Goal: Task Accomplishment & Management: Use online tool/utility

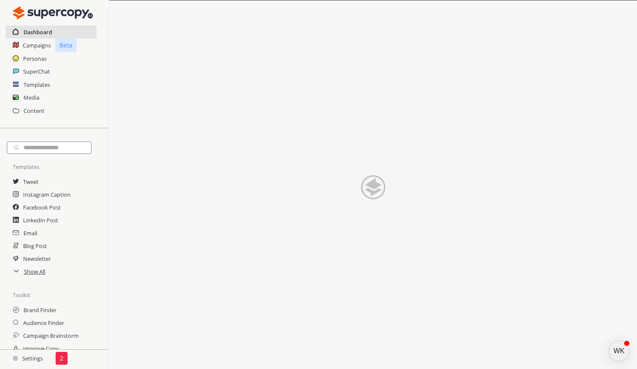
click at [40, 32] on h2 "Dashboard" at bounding box center [38, 32] width 29 height 13
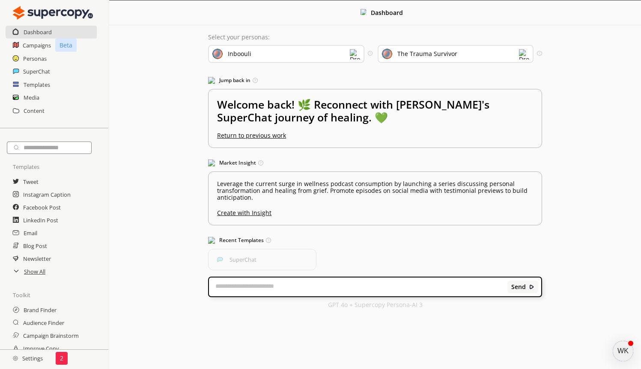
click at [60, 358] on p "2" at bounding box center [61, 358] width 3 height 7
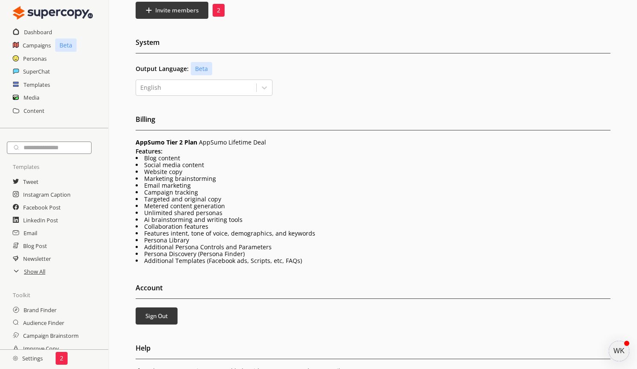
scroll to position [116, 0]
click at [42, 39] on h2 "Campaigns" at bounding box center [37, 45] width 29 height 13
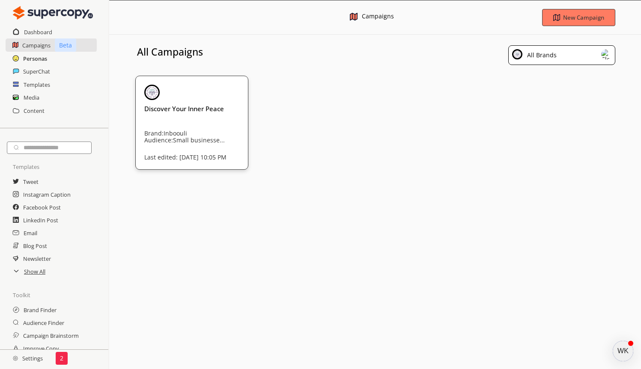
click at [33, 58] on h2 "Personas" at bounding box center [35, 58] width 24 height 13
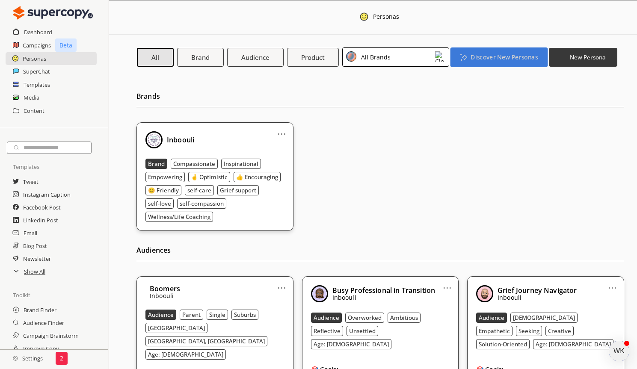
click at [480, 66] on button "Discover New Personas" at bounding box center [499, 57] width 97 height 20
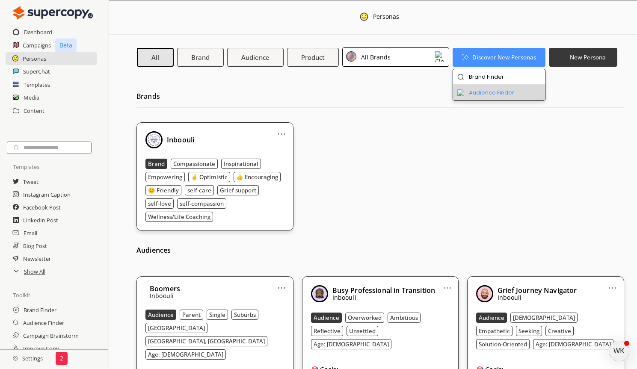
click at [480, 94] on li "Audience Finder" at bounding box center [499, 92] width 92 height 15
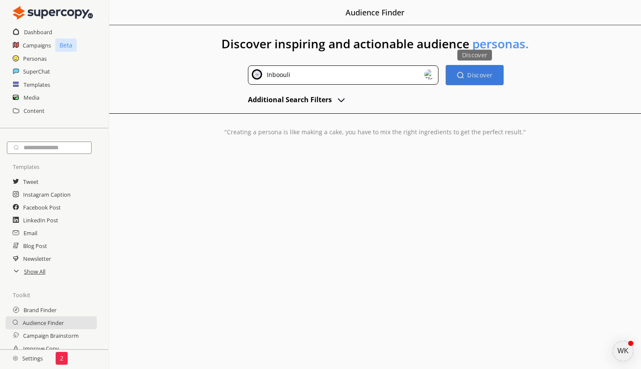
click at [465, 79] on button "Discover Discover" at bounding box center [474, 75] width 58 height 20
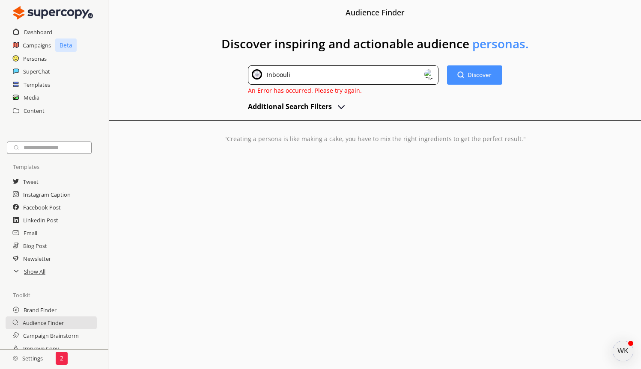
click at [286, 108] on h2 "Additional Search Filters" at bounding box center [290, 106] width 84 height 13
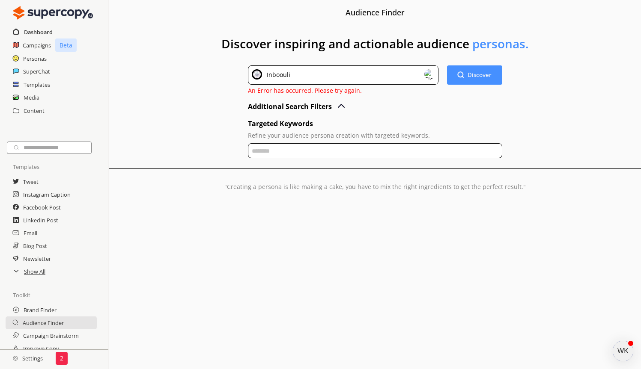
click at [36, 30] on h2 "Dashboard" at bounding box center [38, 32] width 29 height 13
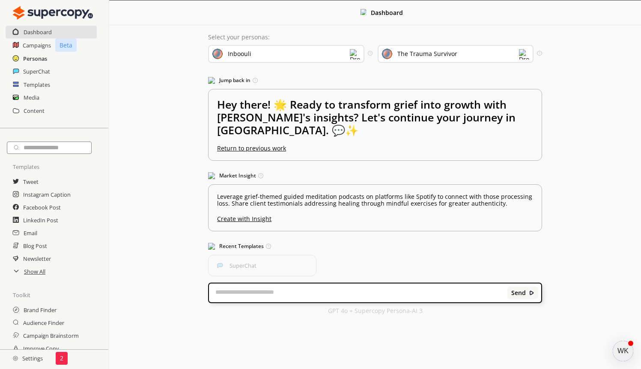
click at [39, 56] on h2 "Personas" at bounding box center [35, 58] width 24 height 13
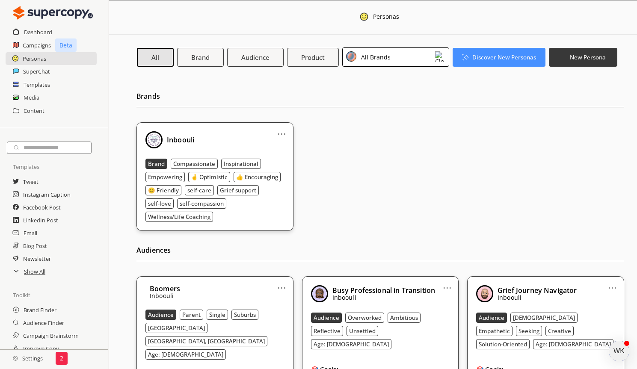
click at [620, 350] on div "WK" at bounding box center [619, 351] width 21 height 21
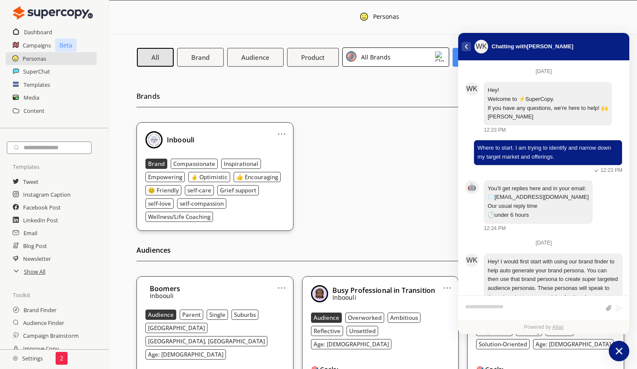
click at [467, 48] on icon "atlas-back-button" at bounding box center [466, 46] width 3 height 5
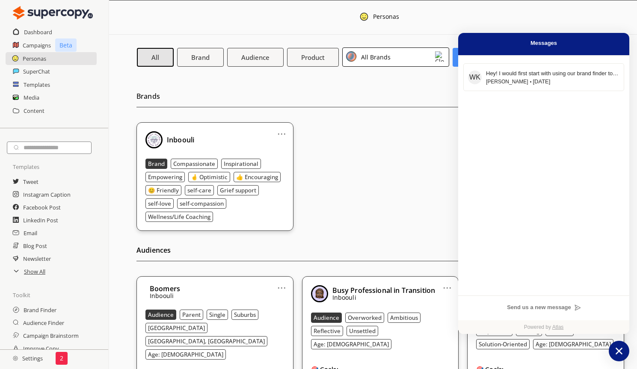
click at [389, 201] on div "... Inboouli Brand Compassionate Inspirational Empowering 🤞 Optimistic 👍 Encour…" at bounding box center [381, 176] width 488 height 109
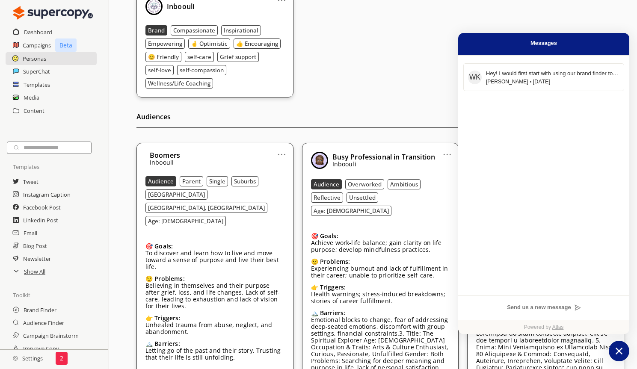
scroll to position [141, 0]
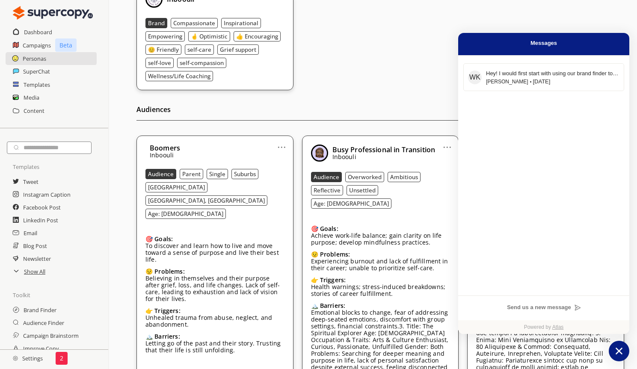
click at [443, 140] on link "..." at bounding box center [447, 143] width 9 height 7
click at [432, 185] on li "Remove" at bounding box center [437, 192] width 50 height 15
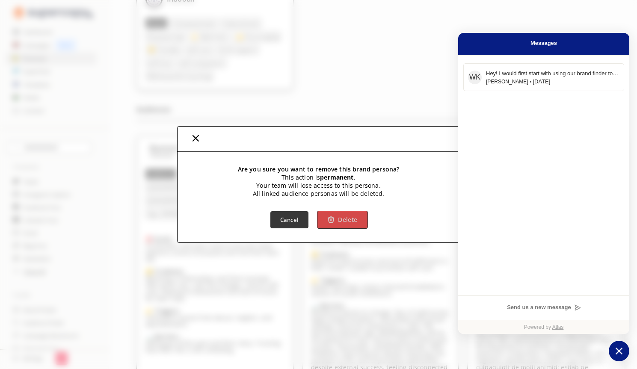
click at [335, 225] on button "Delete" at bounding box center [343, 220] width 51 height 18
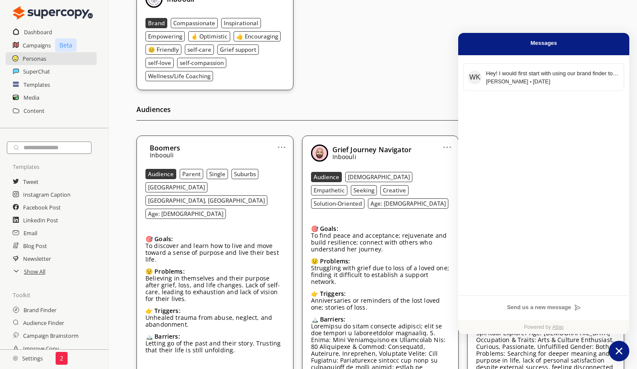
click at [391, 200] on b "Age: [DEMOGRAPHIC_DATA]" at bounding box center [408, 204] width 75 height 8
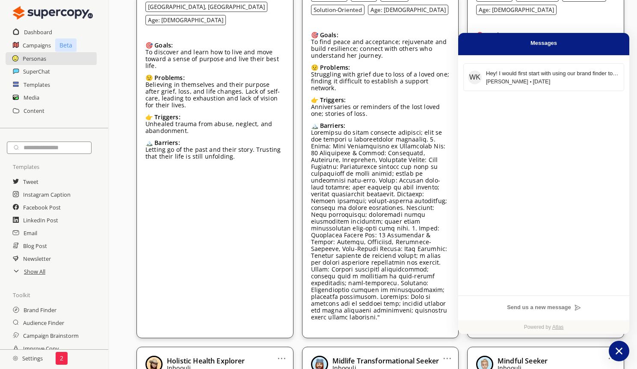
scroll to position [338, 0]
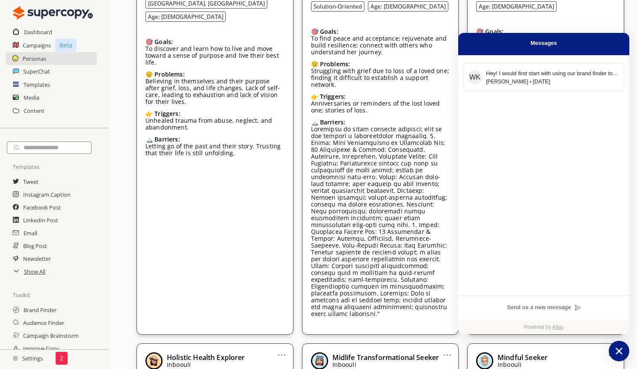
click at [622, 351] on icon "atlas-launcher" at bounding box center [620, 352] width 12 height 12
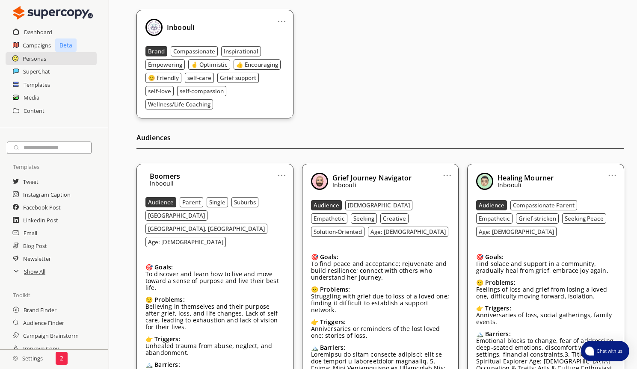
scroll to position [102, 0]
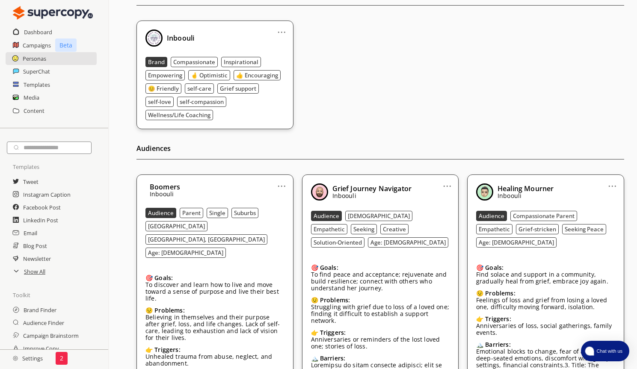
click at [443, 179] on link "..." at bounding box center [447, 182] width 9 height 7
click at [434, 224] on li "Remove" at bounding box center [437, 231] width 50 height 15
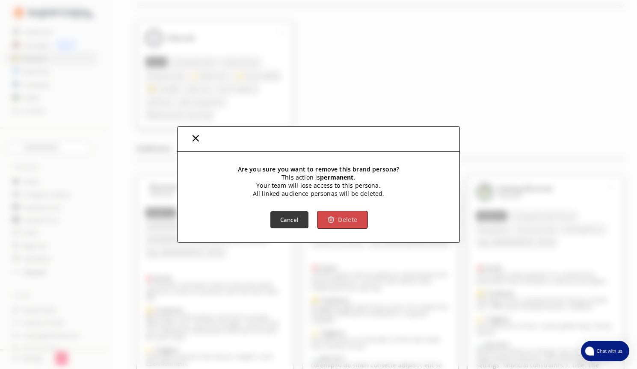
click at [343, 228] on button "Delete" at bounding box center [343, 220] width 51 height 18
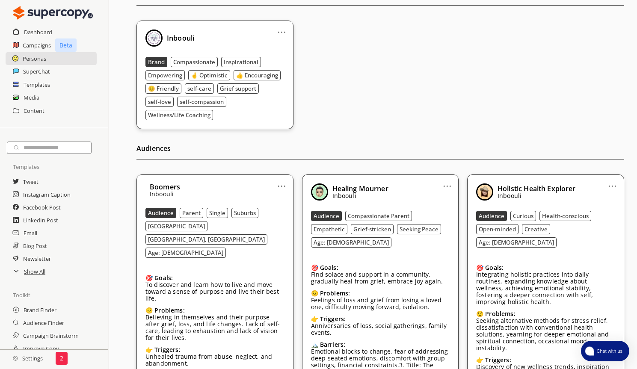
click at [443, 179] on link "..." at bounding box center [447, 182] width 9 height 7
click at [431, 224] on li "Remove" at bounding box center [437, 231] width 50 height 15
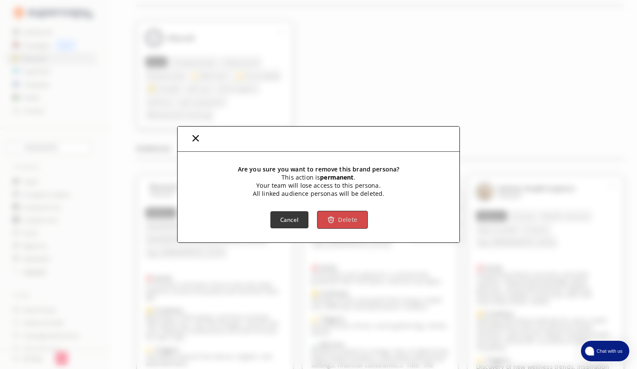
click at [351, 219] on b "Delete" at bounding box center [347, 220] width 19 height 8
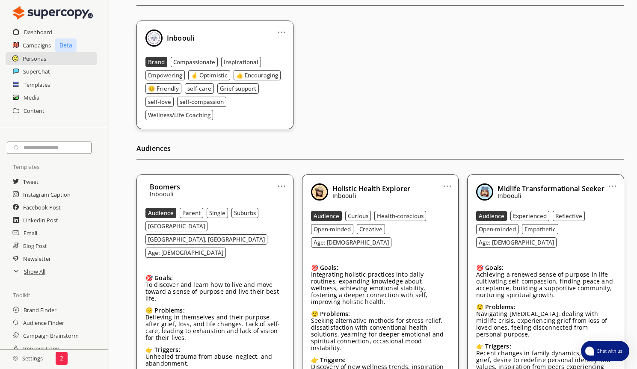
click at [443, 179] on link "..." at bounding box center [447, 182] width 9 height 7
click at [418, 229] on img at bounding box center [420, 232] width 9 height 7
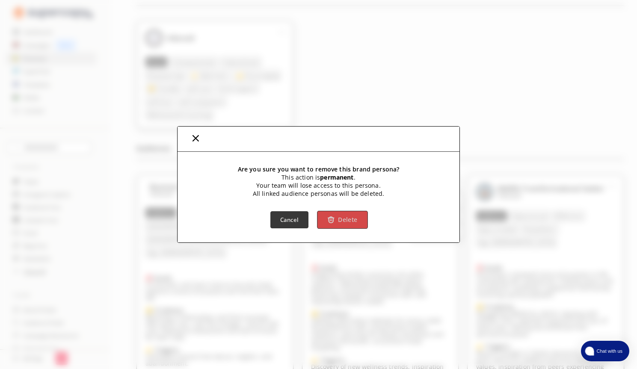
click at [352, 219] on b "Delete" at bounding box center [347, 220] width 19 height 8
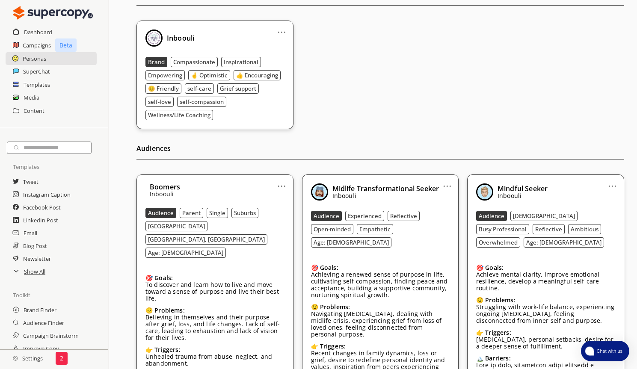
click at [610, 179] on link "..." at bounding box center [612, 182] width 9 height 7
click at [602, 224] on li "Remove" at bounding box center [603, 231] width 50 height 15
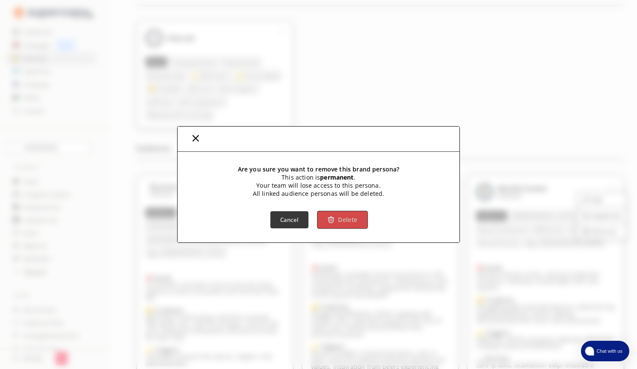
click at [354, 219] on button "Delete" at bounding box center [343, 220] width 51 height 18
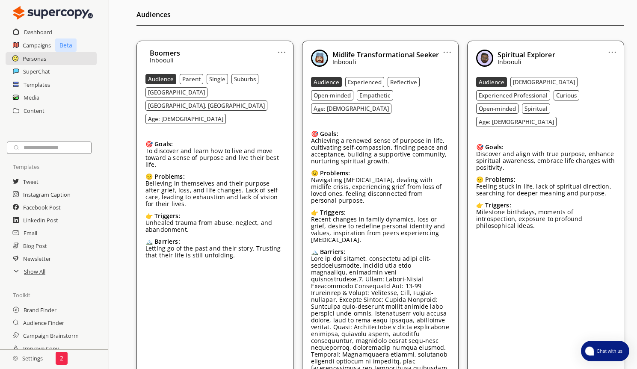
scroll to position [238, 0]
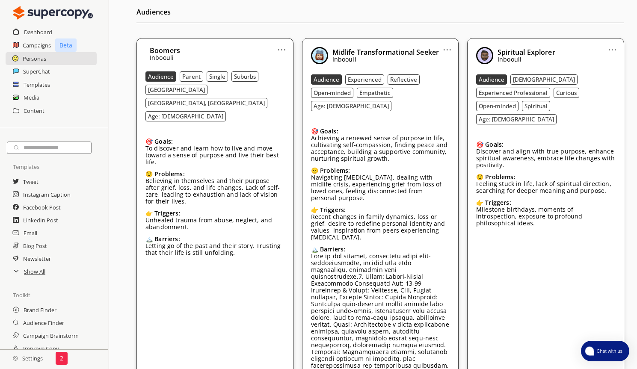
click at [608, 43] on link "..." at bounding box center [612, 46] width 9 height 7
click at [597, 88] on li "Remove" at bounding box center [603, 95] width 50 height 15
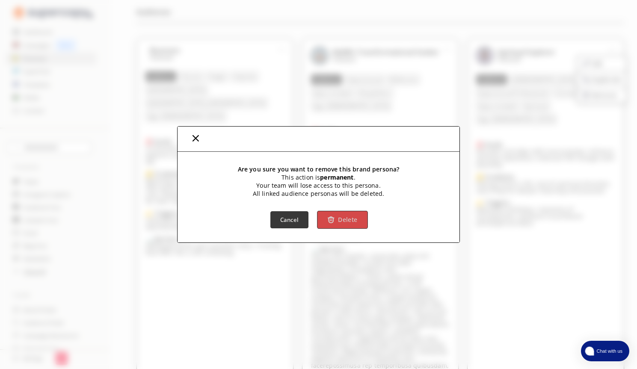
click at [348, 220] on b "Delete" at bounding box center [347, 220] width 19 height 8
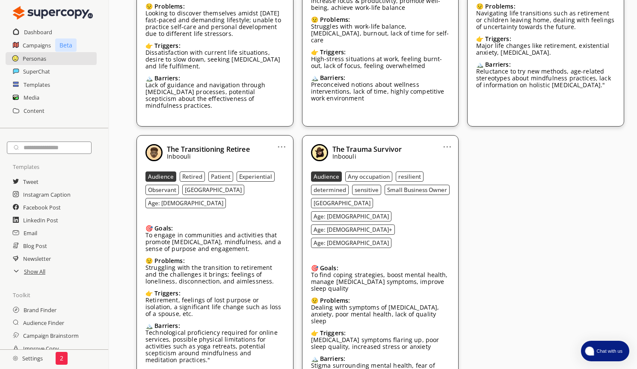
scroll to position [1309, 0]
click at [280, 140] on link "..." at bounding box center [281, 143] width 9 height 7
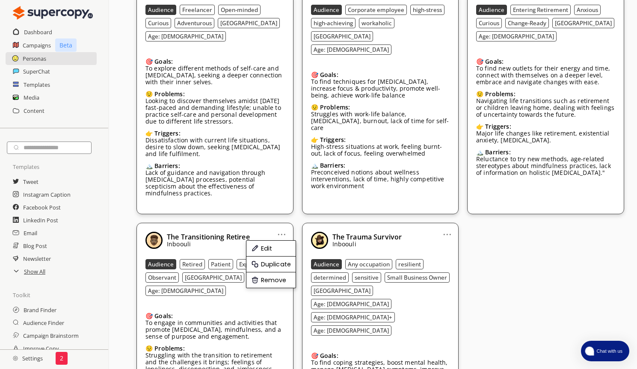
scroll to position [1222, 0]
click at [270, 241] on li "Edit" at bounding box center [272, 249] width 50 height 16
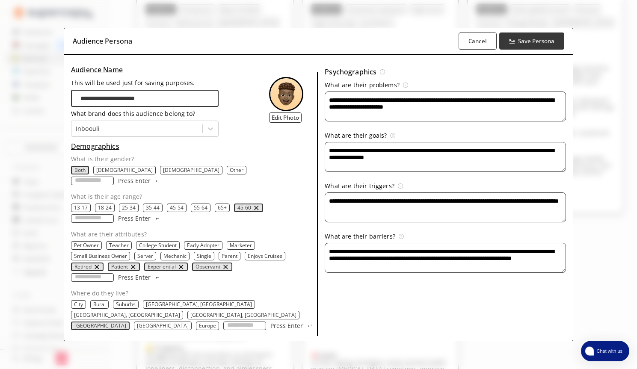
click at [201, 206] on p "55-64" at bounding box center [201, 208] width 14 height 7
click at [223, 206] on p "65+" at bounding box center [223, 208] width 9 height 7
click at [223, 322] on input "Where do they live?" at bounding box center [244, 326] width 43 height 9
type input "*********"
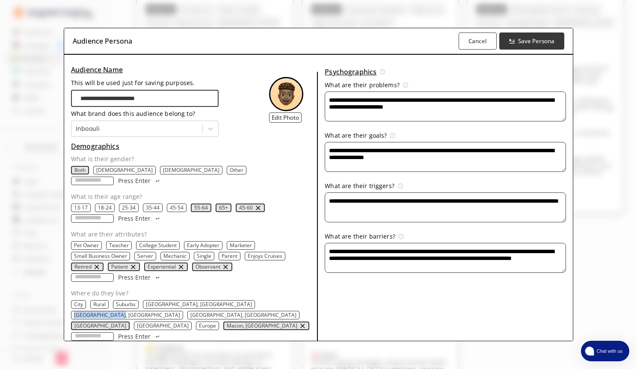
click at [180, 312] on p "[GEOGRAPHIC_DATA], [GEOGRAPHIC_DATA]" at bounding box center [127, 315] width 106 height 7
click at [229, 301] on div "City Rural Suburbs [GEOGRAPHIC_DATA], [GEOGRAPHIC_DATA] [GEOGRAPHIC_DATA], [GEO…" at bounding box center [192, 321] width 243 height 41
click at [240, 312] on p "[GEOGRAPHIC_DATA], [GEOGRAPHIC_DATA]" at bounding box center [244, 315] width 106 height 7
click at [240, 312] on p "[GEOGRAPHIC_DATA], [GEOGRAPHIC_DATA]" at bounding box center [245, 315] width 106 height 7
click at [126, 323] on p "[GEOGRAPHIC_DATA]" at bounding box center [100, 326] width 52 height 7
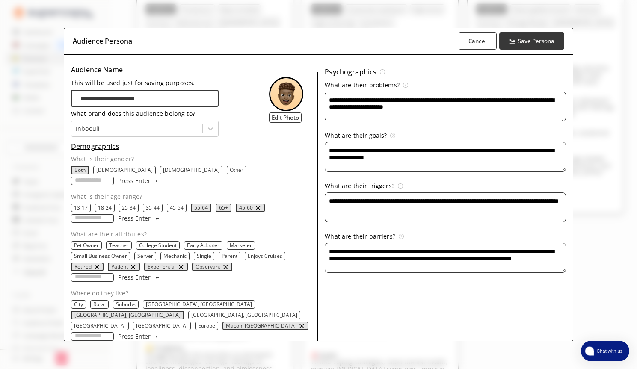
click at [226, 323] on p "Macon, [GEOGRAPHIC_DATA]" at bounding box center [261, 326] width 71 height 7
click at [125, 304] on p "Suburbs" at bounding box center [126, 304] width 20 height 7
click at [181, 312] on p "[GEOGRAPHIC_DATA], [GEOGRAPHIC_DATA]" at bounding box center [127, 315] width 106 height 7
click at [180, 312] on p "[GEOGRAPHIC_DATA], [GEOGRAPHIC_DATA]" at bounding box center [127, 315] width 106 height 7
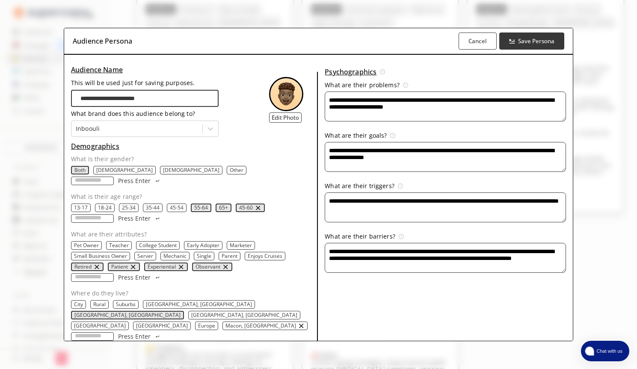
click at [244, 311] on div "[GEOGRAPHIC_DATA], [GEOGRAPHIC_DATA]" at bounding box center [244, 315] width 112 height 9
click at [243, 312] on p "[GEOGRAPHIC_DATA], [GEOGRAPHIC_DATA]" at bounding box center [244, 315] width 106 height 7
click at [243, 312] on p "[GEOGRAPHIC_DATA], [GEOGRAPHIC_DATA]" at bounding box center [245, 315] width 106 height 7
click at [243, 312] on p "[GEOGRAPHIC_DATA], [GEOGRAPHIC_DATA]" at bounding box center [244, 315] width 106 height 7
